Goal: Information Seeking & Learning: Learn about a topic

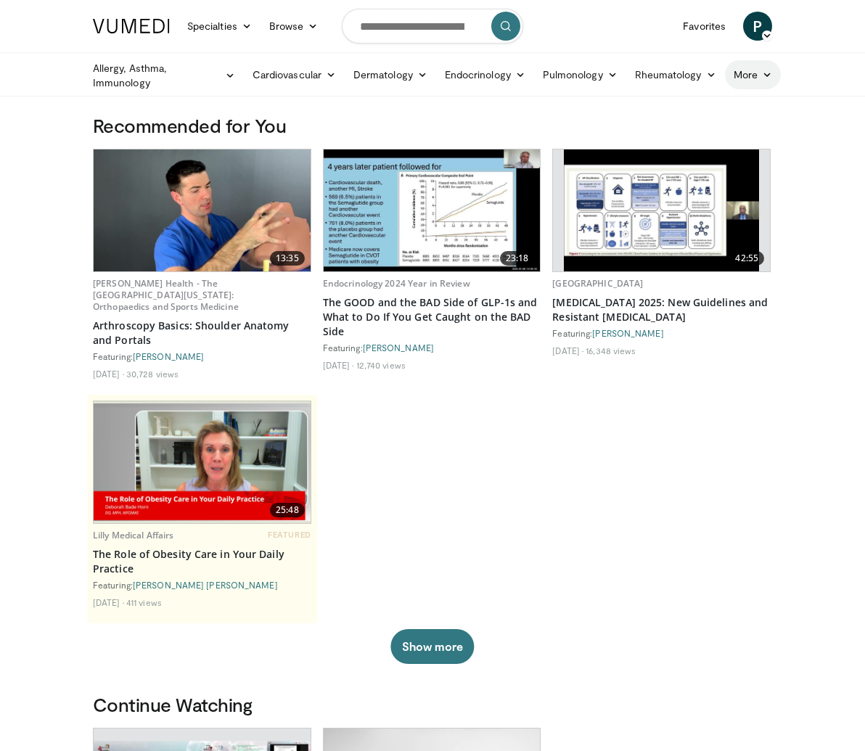
click at [725, 71] on link "More" at bounding box center [753, 74] width 56 height 29
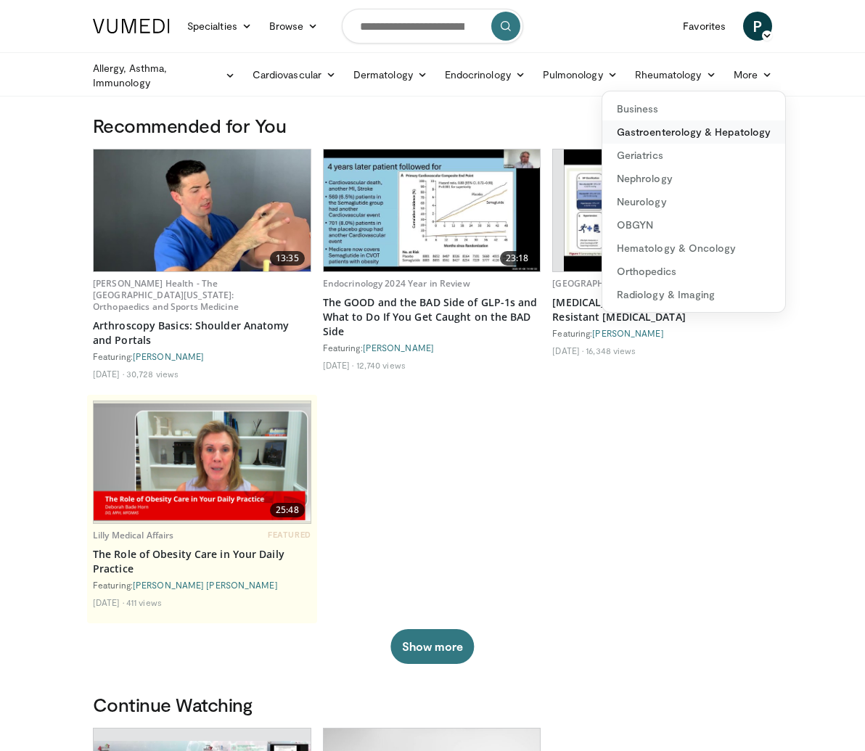
click at [603, 129] on link "Gastroenterology & Hepatology" at bounding box center [694, 132] width 183 height 23
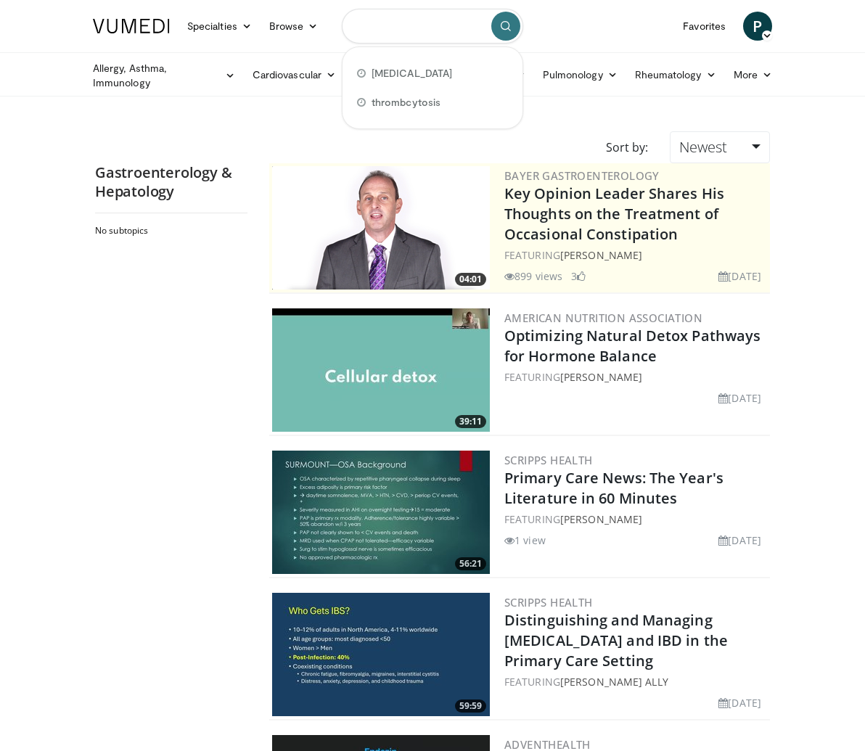
click at [352, 25] on input "Search topics, interventions" at bounding box center [432, 26] width 181 height 35
type input "********"
click at [520, 33] on button "submit" at bounding box center [505, 26] width 29 height 29
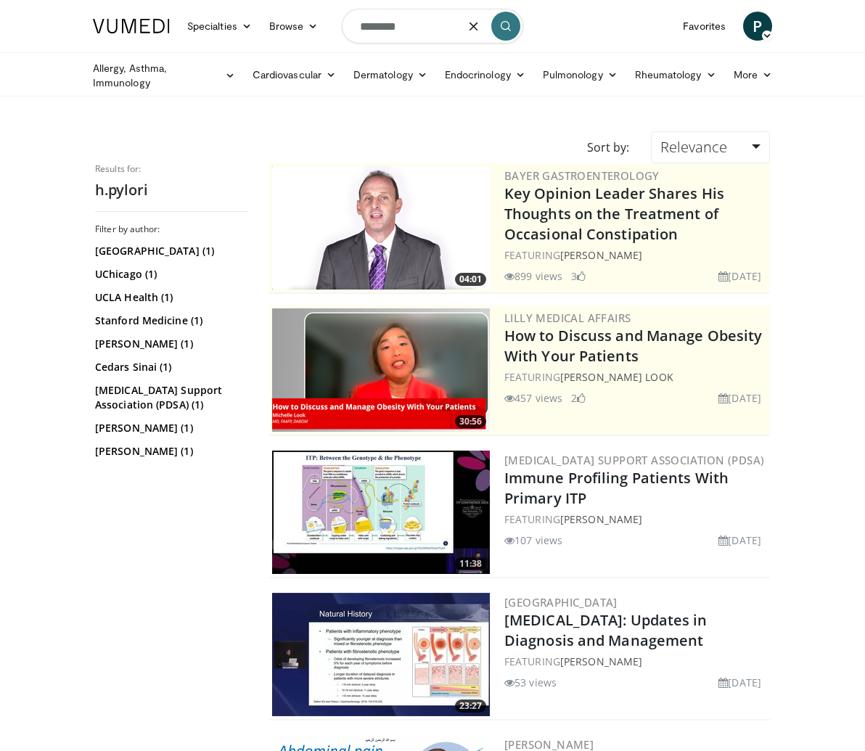
click at [352, 24] on input "********" at bounding box center [432, 26] width 181 height 35
click at [371, 23] on input "*********" at bounding box center [432, 26] width 181 height 35
type input "**********"
click at [512, 24] on icon "submit" at bounding box center [506, 26] width 12 height 12
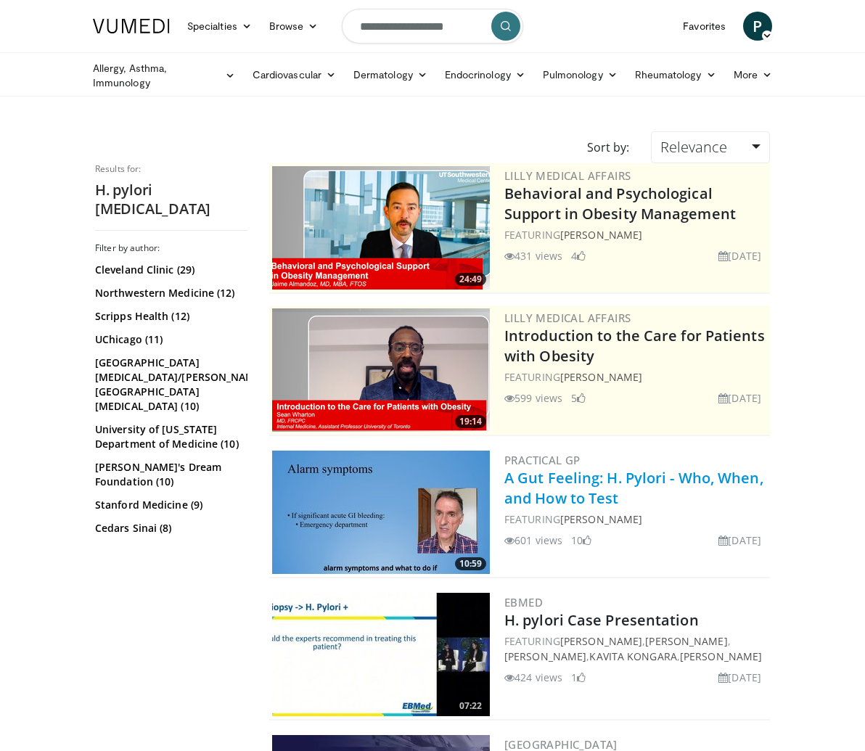
click at [579, 479] on link "A Gut Feeling: H. Pylori - Who, When, and How to Test" at bounding box center [634, 488] width 259 height 40
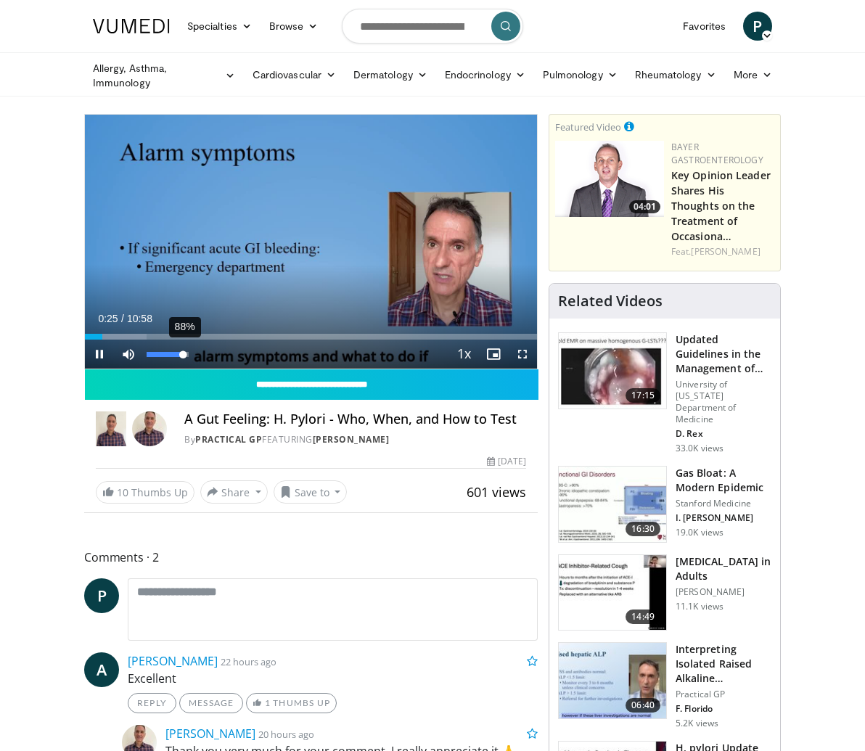
click at [142, 369] on div "88%" at bounding box center [167, 354] width 51 height 29
drag, startPoint x: 119, startPoint y: 403, endPoint x: 108, endPoint y: 397, distance: 12.3
click at [108, 369] on video-js "**********" at bounding box center [311, 242] width 452 height 254
click at [114, 369] on span "Video Player" at bounding box center [128, 354] width 29 height 29
drag, startPoint x: 82, startPoint y: 399, endPoint x: 95, endPoint y: 404, distance: 14.3
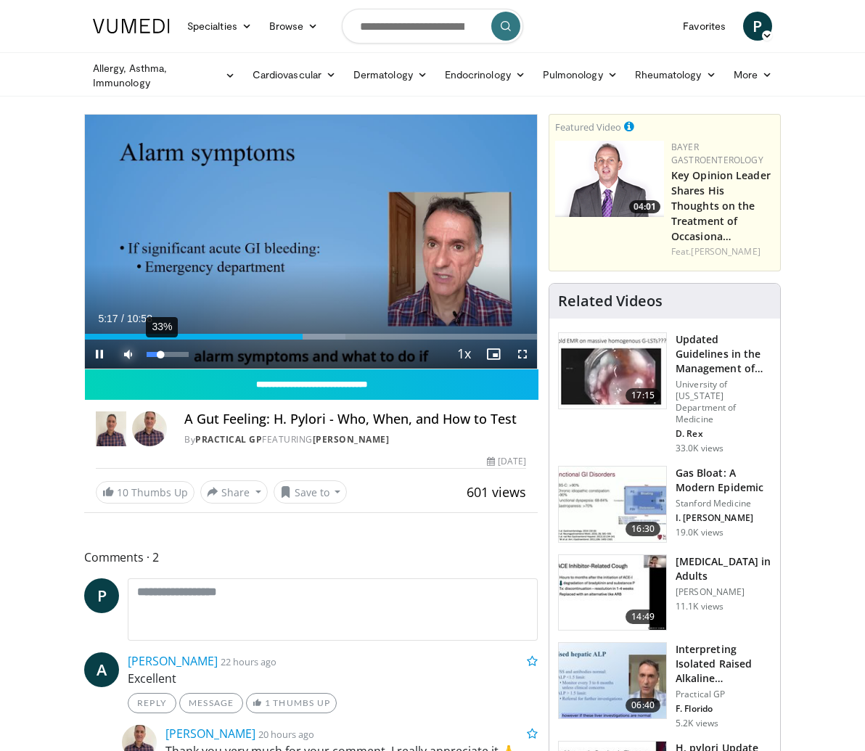
click at [147, 357] on div "Volume Level" at bounding box center [154, 354] width 14 height 5
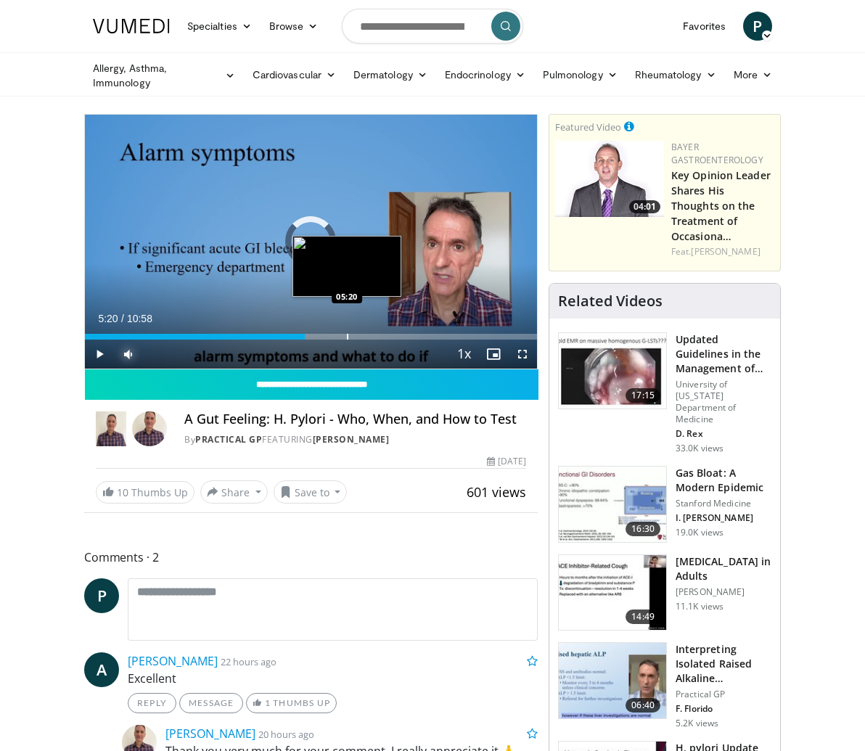
drag, startPoint x: 315, startPoint y: 384, endPoint x: 280, endPoint y: 380, distance: 35.0
click at [280, 340] on div "Loaded : 0.00% 05:20 05:20" at bounding box center [311, 333] width 452 height 14
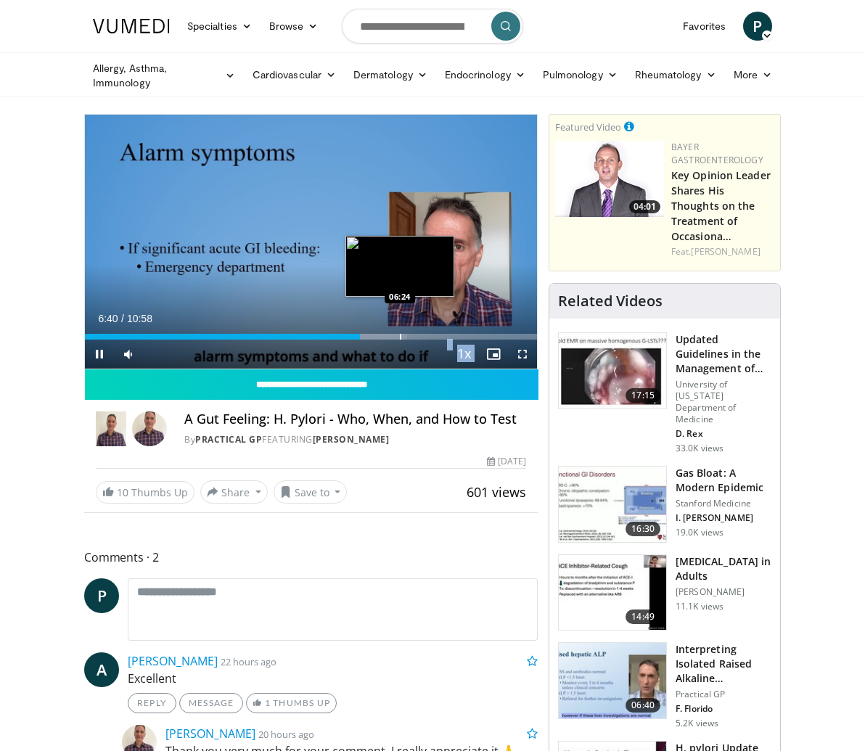
drag, startPoint x: 343, startPoint y: 383, endPoint x: 335, endPoint y: 383, distance: 8.7
click at [335, 369] on video-js "**********" at bounding box center [311, 242] width 452 height 254
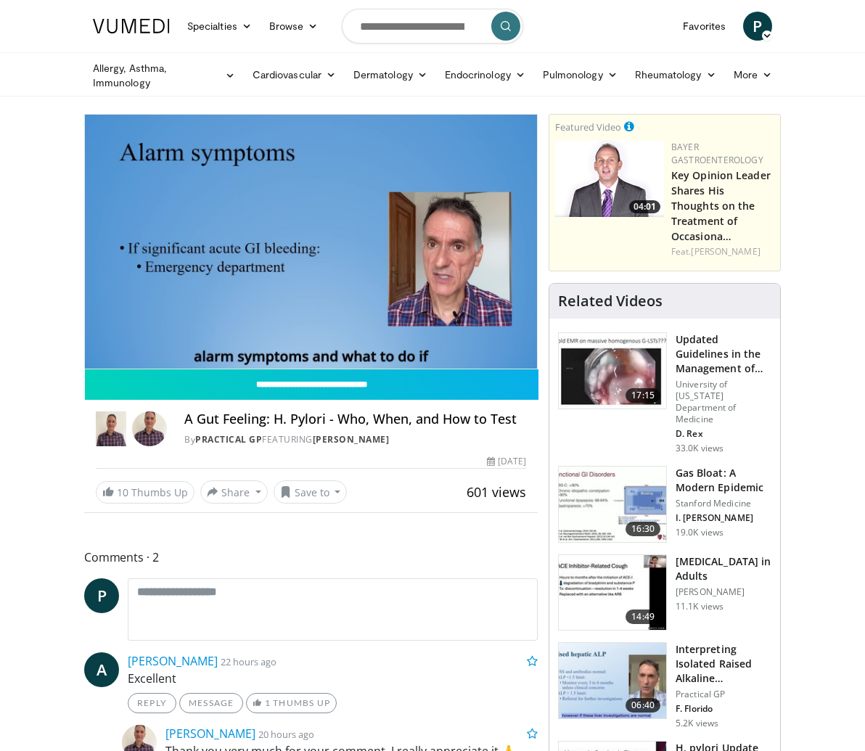
click at [350, 369] on video-js "**********" at bounding box center [311, 242] width 452 height 254
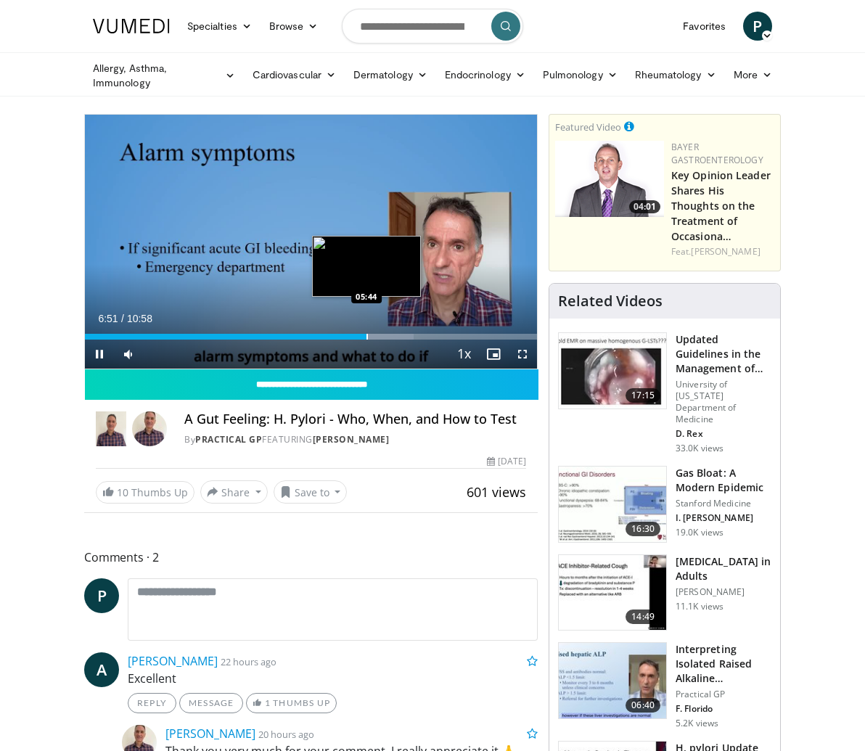
drag, startPoint x: 350, startPoint y: 384, endPoint x: 301, endPoint y: 385, distance: 49.4
click at [301, 369] on video-js "**********" at bounding box center [311, 242] width 452 height 254
drag, startPoint x: 359, startPoint y: 383, endPoint x: 295, endPoint y: 380, distance: 63.9
click at [295, 340] on div "Loaded : 51.61% 05:36 05:36" at bounding box center [311, 333] width 452 height 14
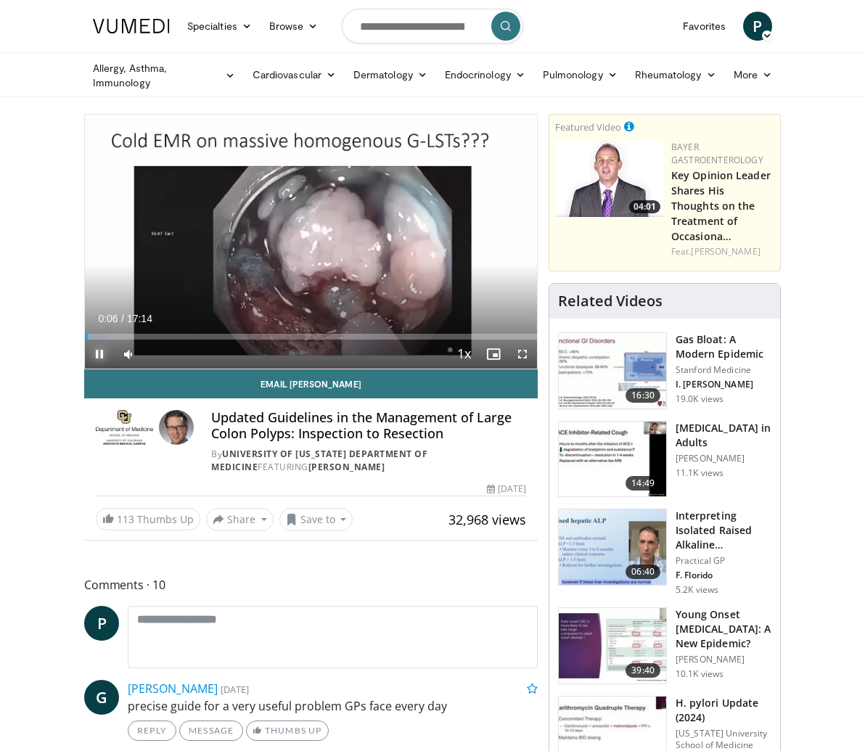
click at [85, 369] on span "Video Player" at bounding box center [99, 354] width 29 height 29
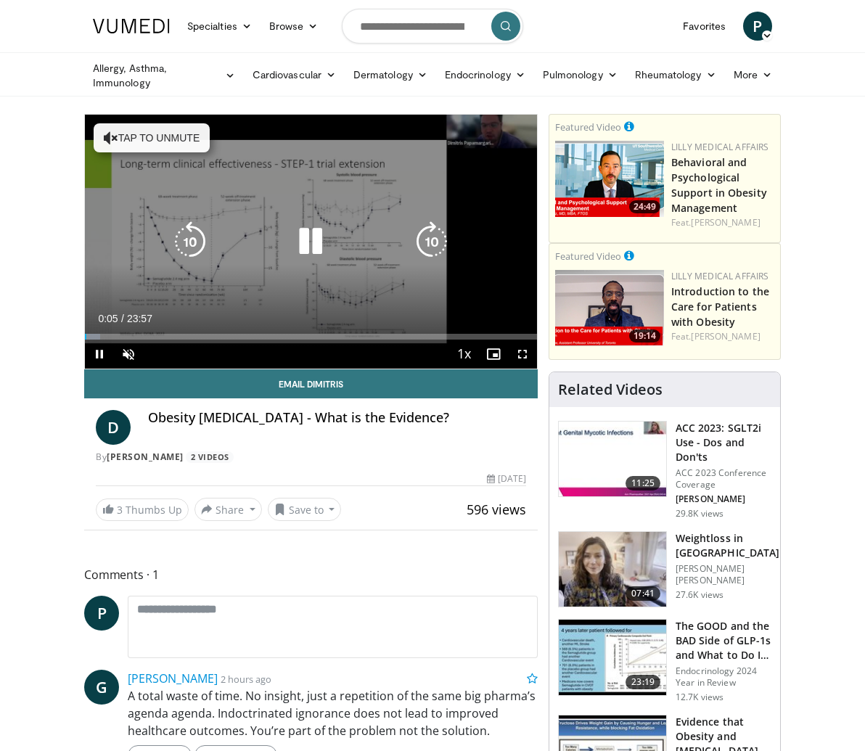
click at [296, 261] on icon "Video Player" at bounding box center [310, 241] width 41 height 41
click at [296, 262] on icon "Video Player" at bounding box center [310, 241] width 41 height 41
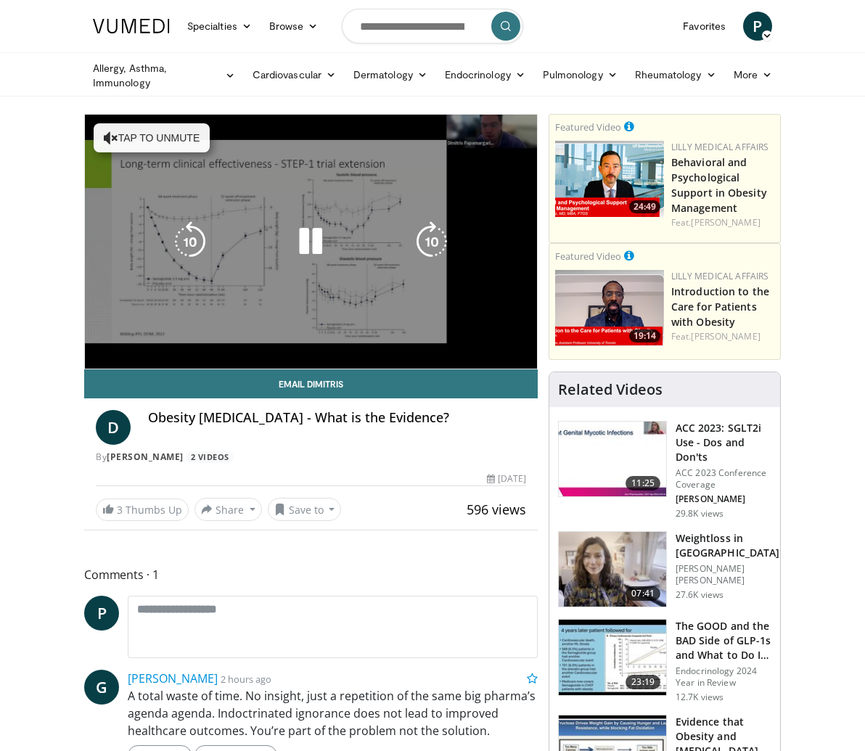
click at [85, 369] on div "10 seconds Tap to unmute" at bounding box center [311, 242] width 452 height 254
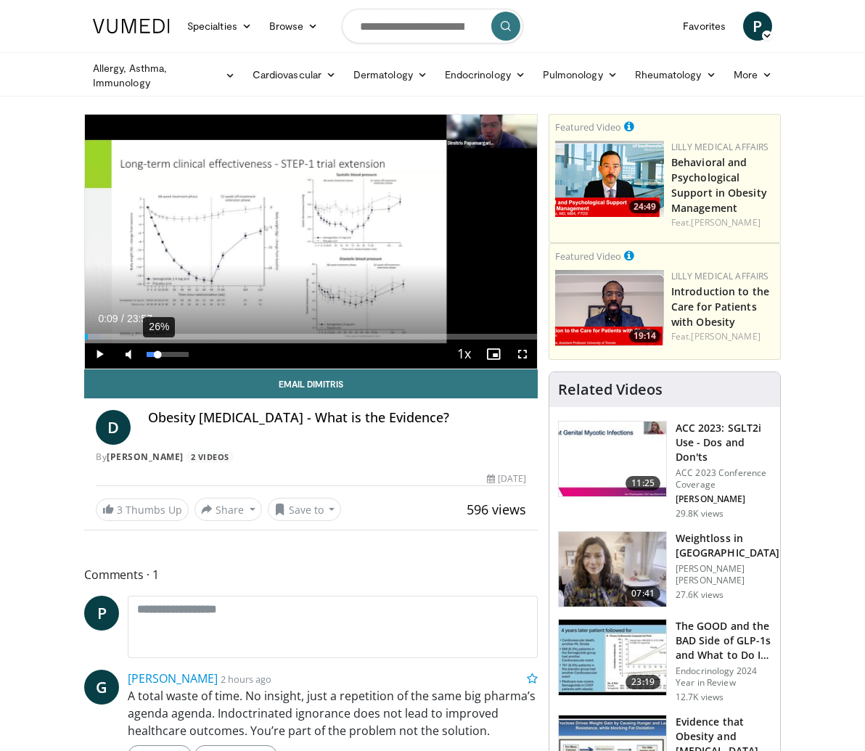
drag, startPoint x: 81, startPoint y: 401, endPoint x: 92, endPoint y: 402, distance: 11.0
click at [147, 357] on div "Volume Level" at bounding box center [152, 354] width 11 height 5
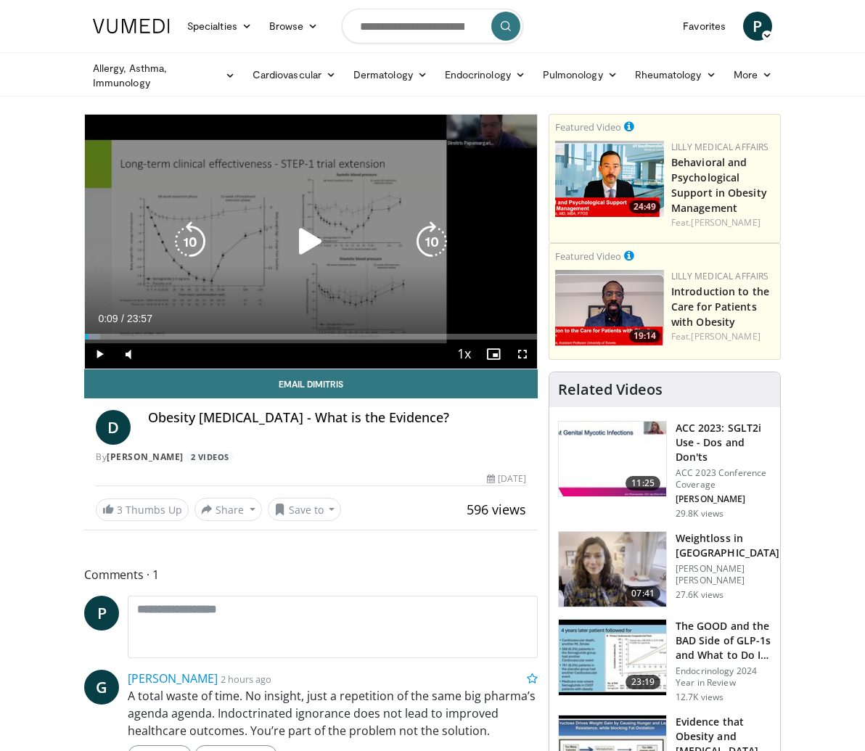
click at [290, 262] on icon "Video Player" at bounding box center [310, 241] width 41 height 41
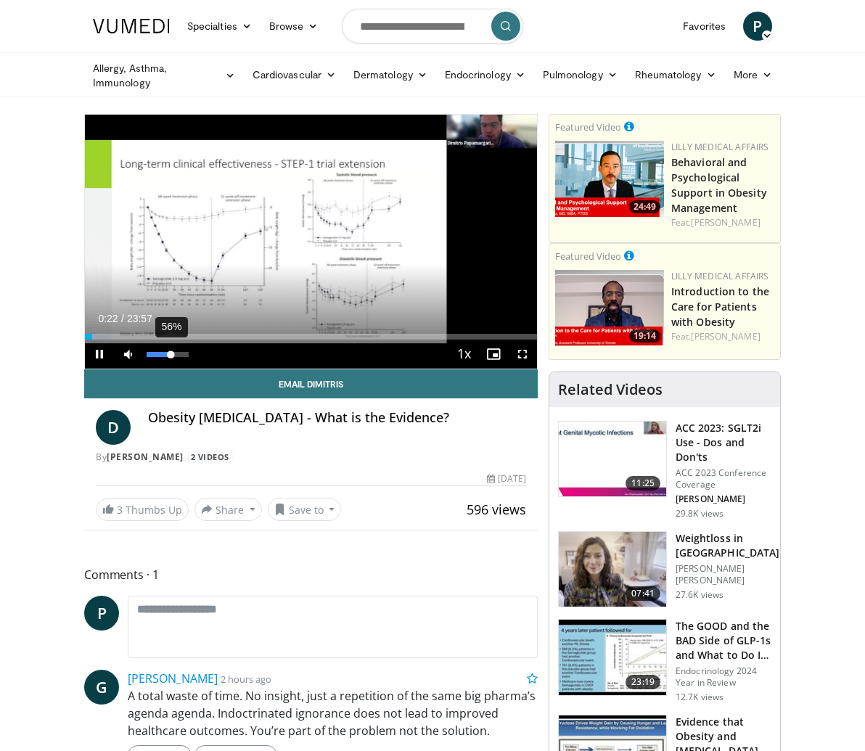
drag, startPoint x: 92, startPoint y: 401, endPoint x: 105, endPoint y: 403, distance: 13.2
click at [147, 357] on div "Volume Level" at bounding box center [159, 354] width 24 height 5
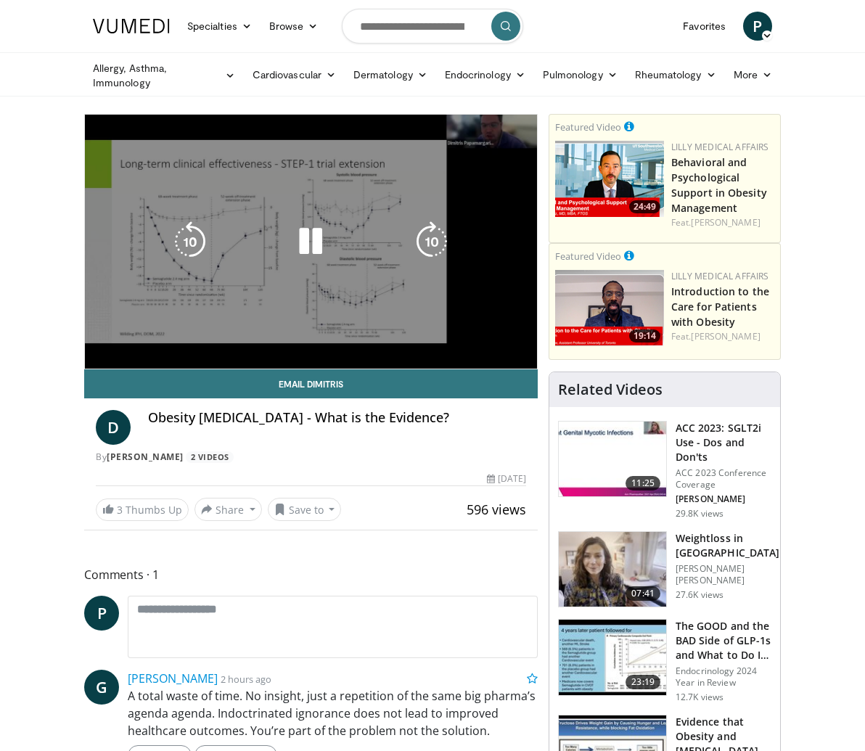
click at [537, 369] on video-js "**********" at bounding box center [311, 242] width 452 height 254
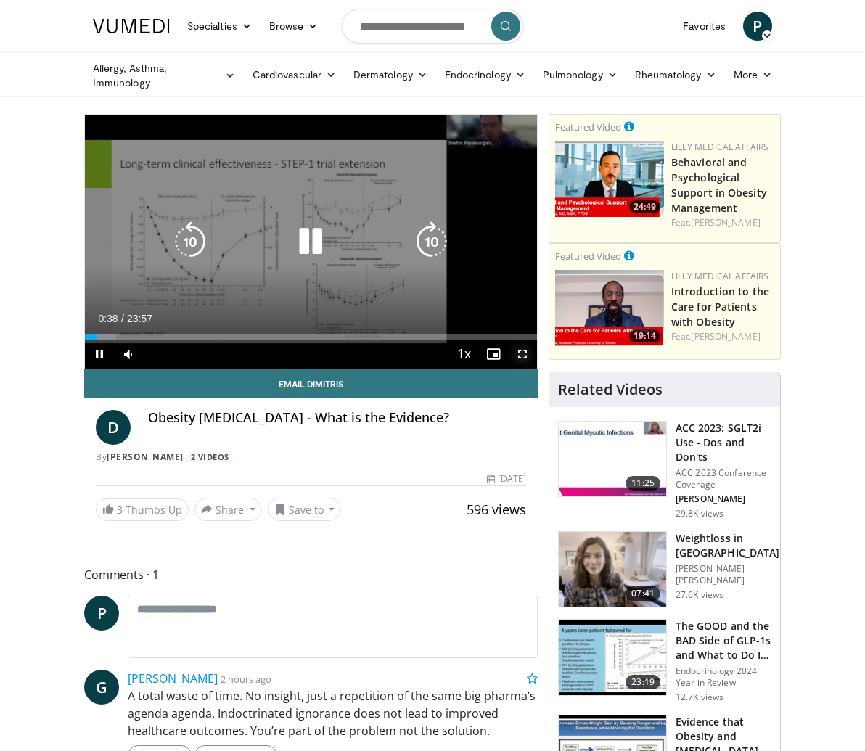
click at [537, 369] on span "Video Player" at bounding box center [522, 354] width 29 height 29
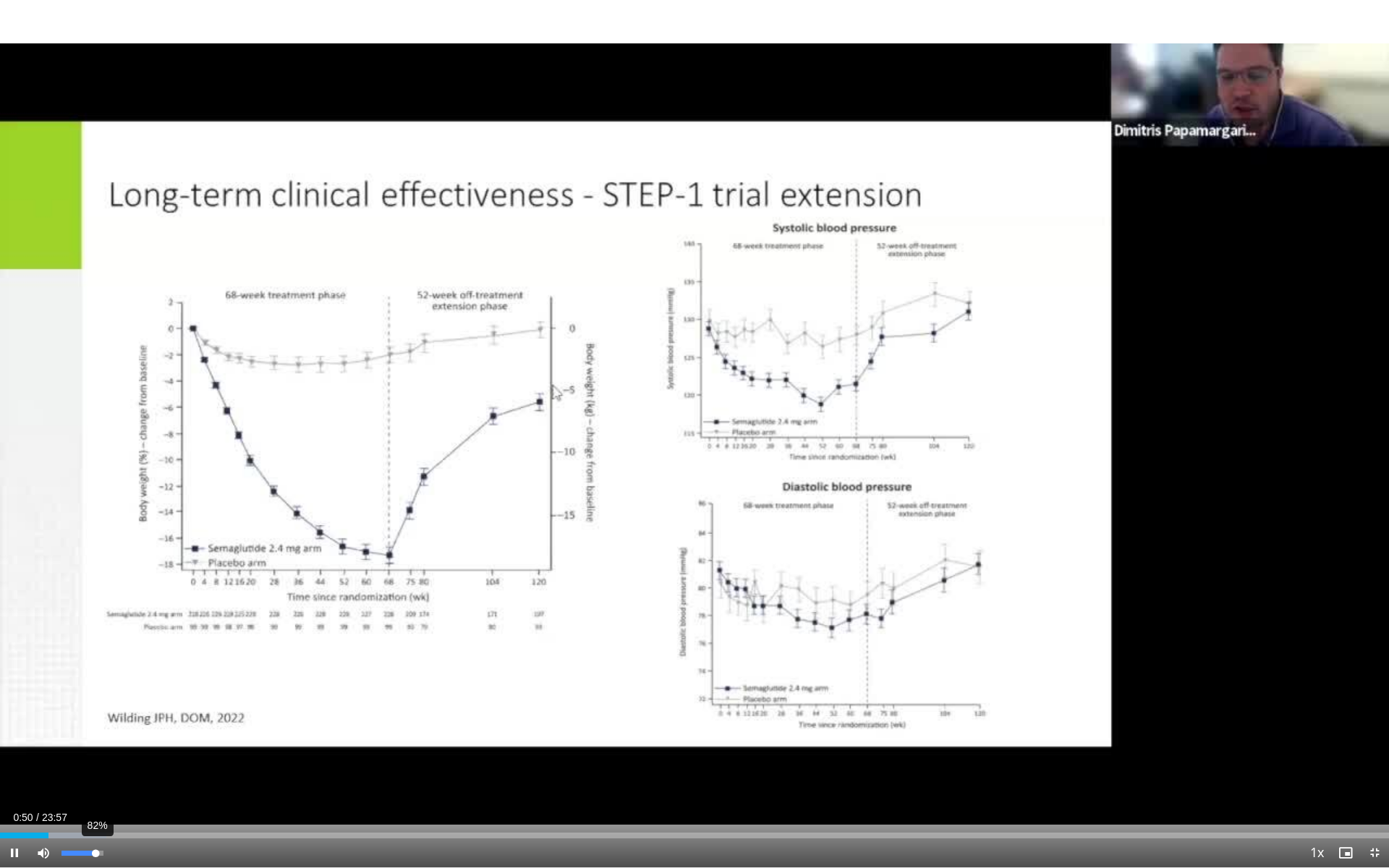
drag, startPoint x: 87, startPoint y: 853, endPoint x: 96, endPoint y: 854, distance: 9.1
click at [96, 748] on div "Volume Level" at bounding box center [79, 853] width 34 height 5
drag, startPoint x: 100, startPoint y: 851, endPoint x: 113, endPoint y: 852, distance: 13.0
click at [113, 748] on div "Mute 100%" at bounding box center [80, 852] width 102 height 29
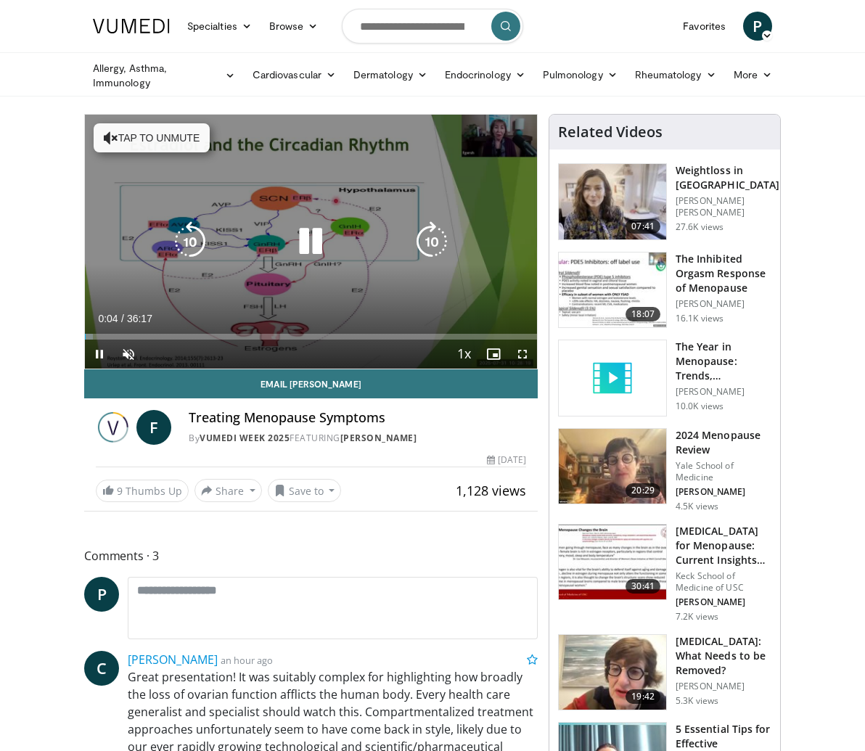
click at [335, 314] on div "10 seconds Tap to unmute" at bounding box center [311, 242] width 452 height 254
click at [290, 262] on icon "Video Player" at bounding box center [310, 241] width 41 height 41
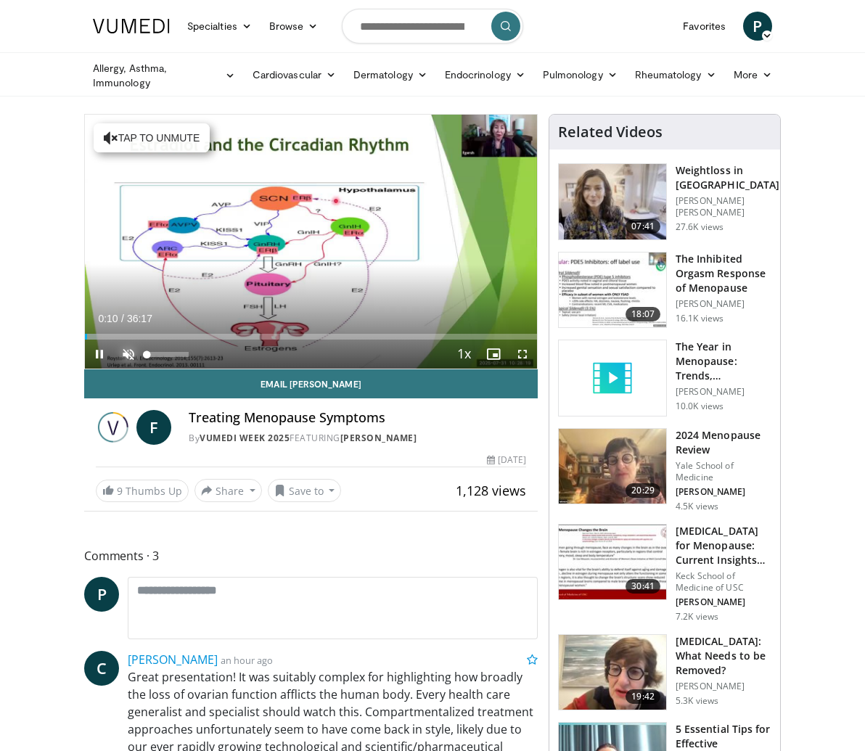
click at [114, 369] on span "Video Player" at bounding box center [128, 354] width 29 height 29
drag, startPoint x: 123, startPoint y: 400, endPoint x: 87, endPoint y: 396, distance: 35.8
click at [142, 369] on div "14%" at bounding box center [167, 354] width 51 height 29
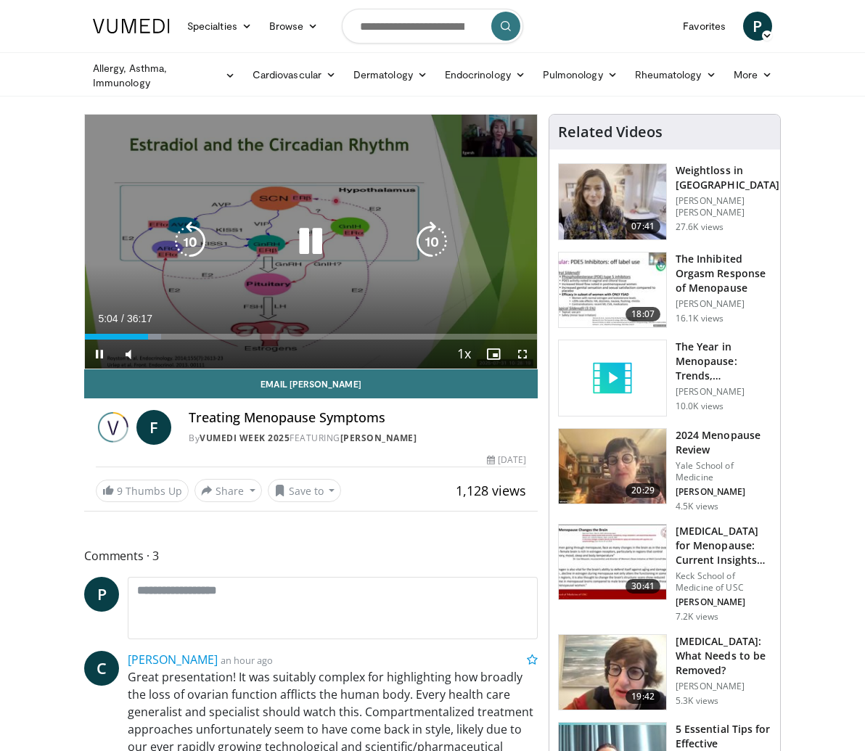
click at [290, 262] on icon "Video Player" at bounding box center [310, 241] width 41 height 41
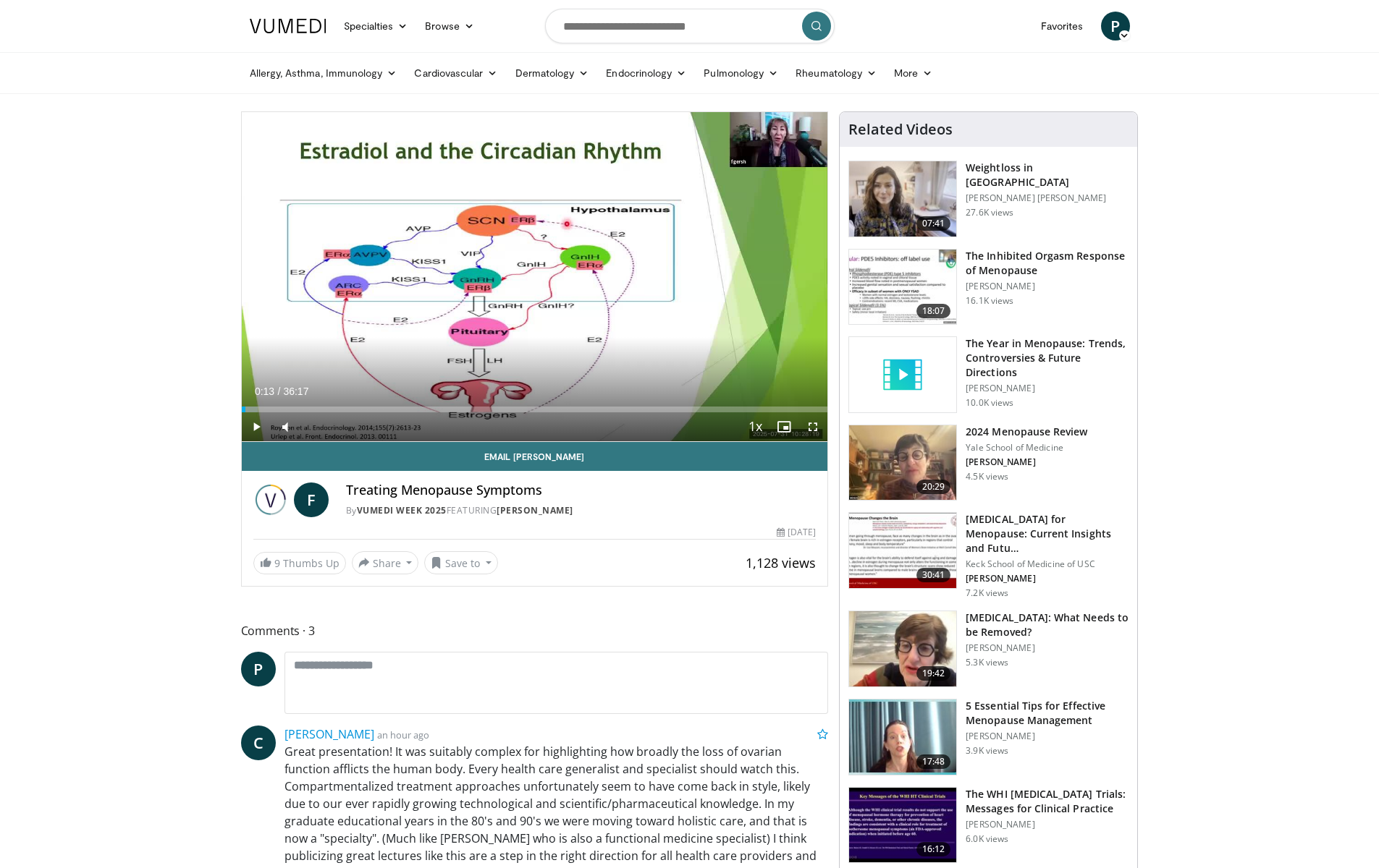
drag, startPoint x: 322, startPoint y: 411, endPoint x: 244, endPoint y: 415, distance: 78.1
click at [244, 415] on div "Current Time 0:13 / Duration 36:17 Play Skip Backward Skip Forward Mute 32% Loa…" at bounding box center [534, 427] width 586 height 29
click at [256, 424] on span "Video Player" at bounding box center [255, 427] width 29 height 29
drag, startPoint x: 308, startPoint y: 429, endPoint x: 323, endPoint y: 430, distance: 15.0
click at [323, 430] on div "Volume Level" at bounding box center [313, 427] width 20 height 5
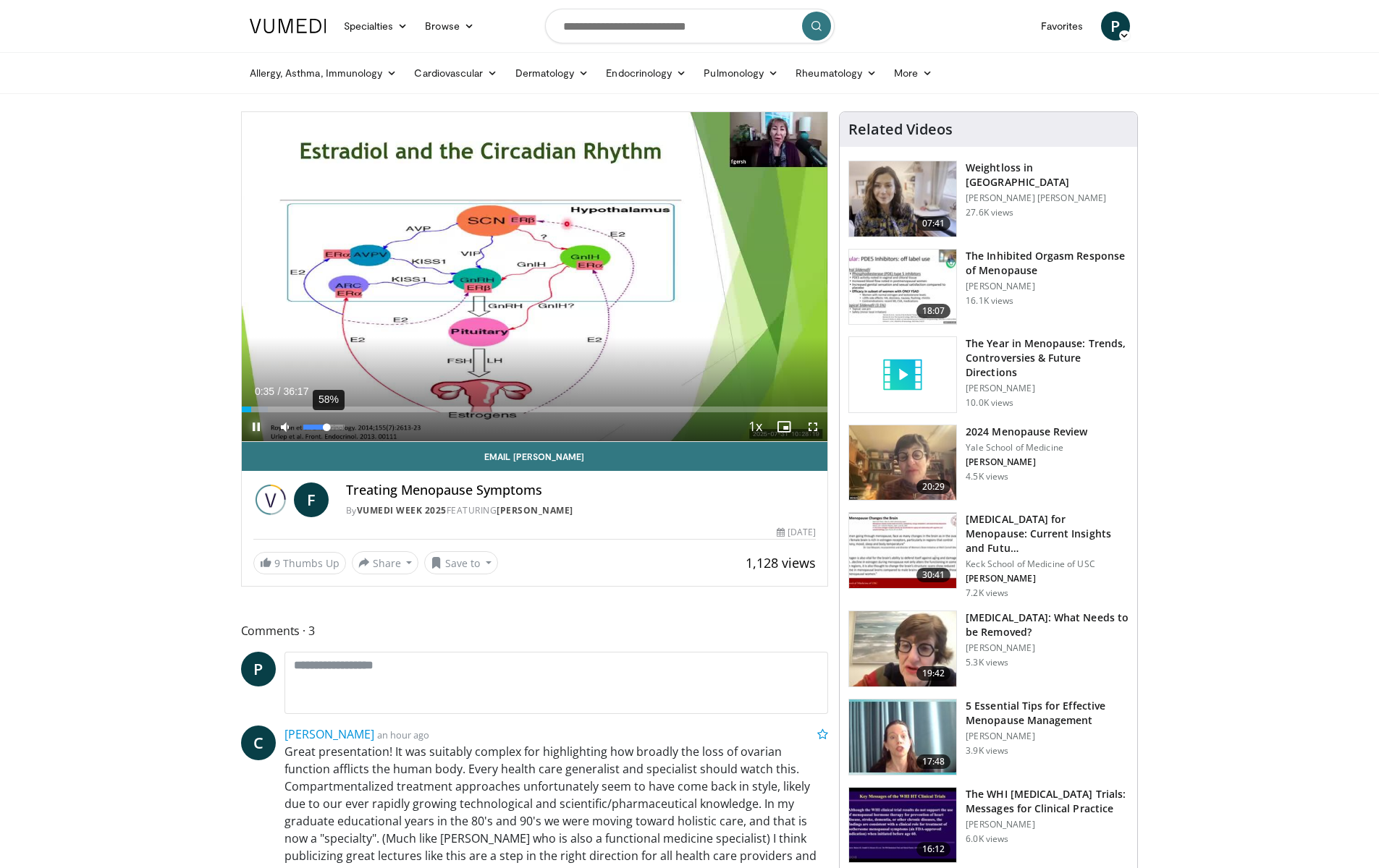
click at [327, 429] on div "Volume Level" at bounding box center [315, 427] width 24 height 5
drag, startPoint x: 741, startPoint y: 411, endPoint x: 265, endPoint y: 408, distance: 476.0
click at [265, 408] on div "Progress Bar" at bounding box center [265, 411] width 1 height 6
click at [284, 426] on span "Video Player" at bounding box center [284, 427] width 29 height 29
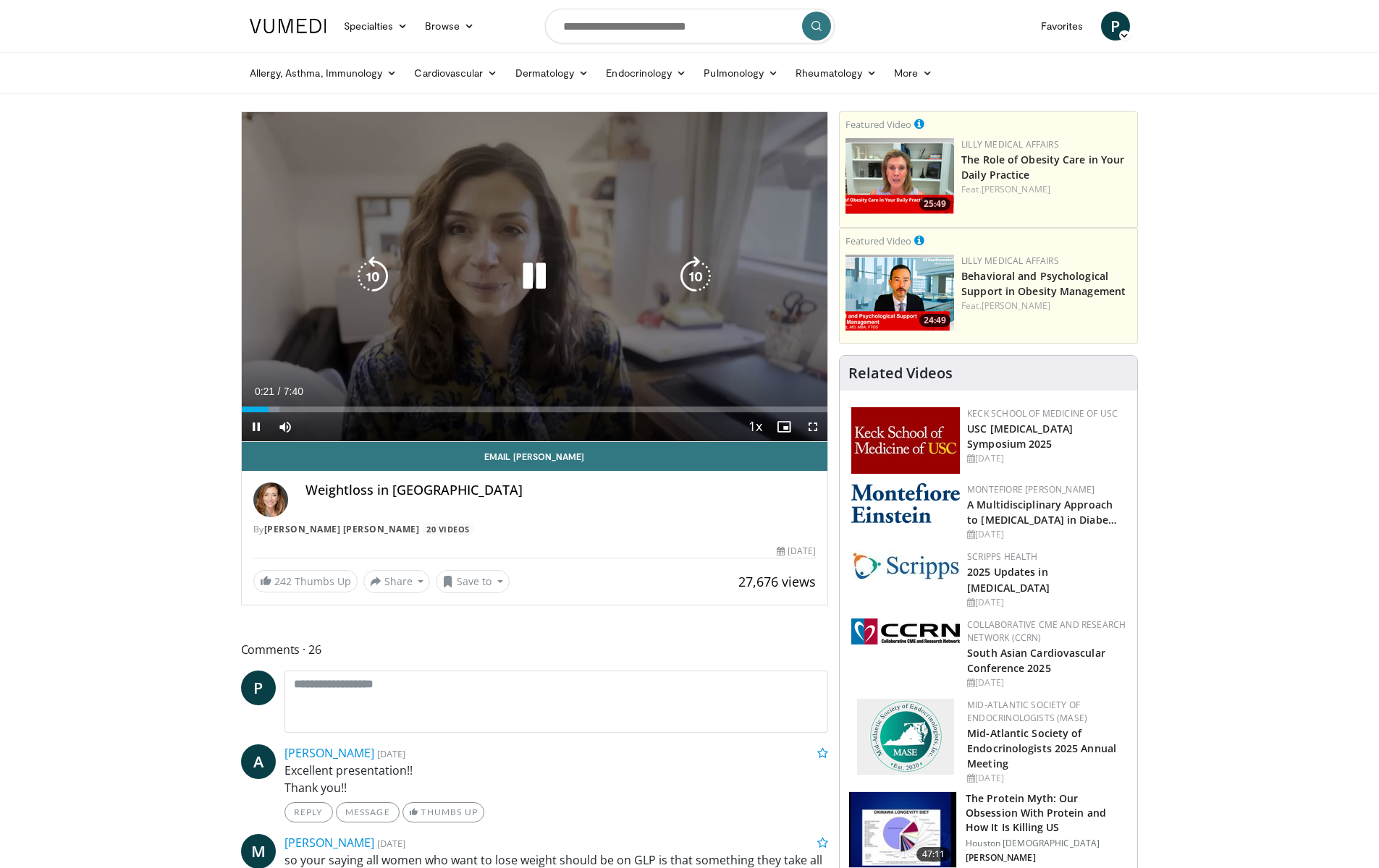
click at [534, 276] on icon "Video Player" at bounding box center [533, 276] width 41 height 41
